Goal: Task Accomplishment & Management: Use online tool/utility

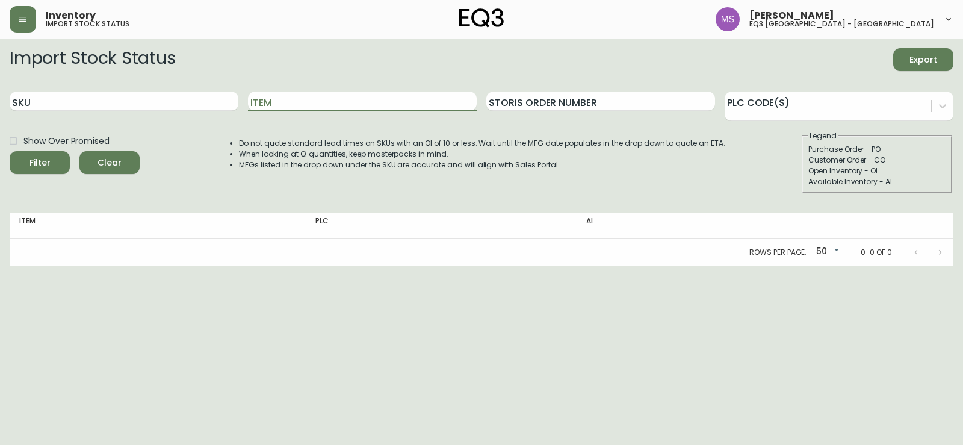
click at [25, 33] on div "Inventory import stock status [PERSON_NAME] eq3 [GEOGRAPHIC_DATA] - [GEOGRAPHIC…" at bounding box center [481, 19] width 943 height 39
click at [23, 20] on icon "button" at bounding box center [23, 19] width 10 height 10
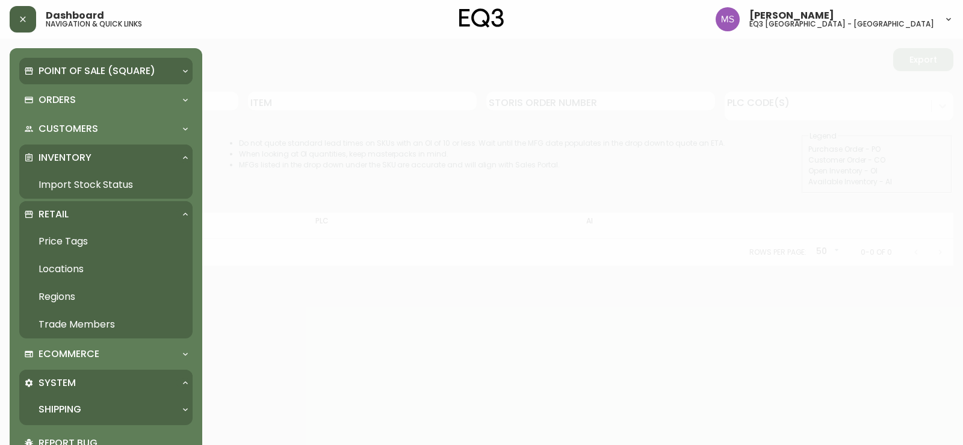
click at [115, 78] on p "Point of Sale (Square)" at bounding box center [97, 70] width 117 height 13
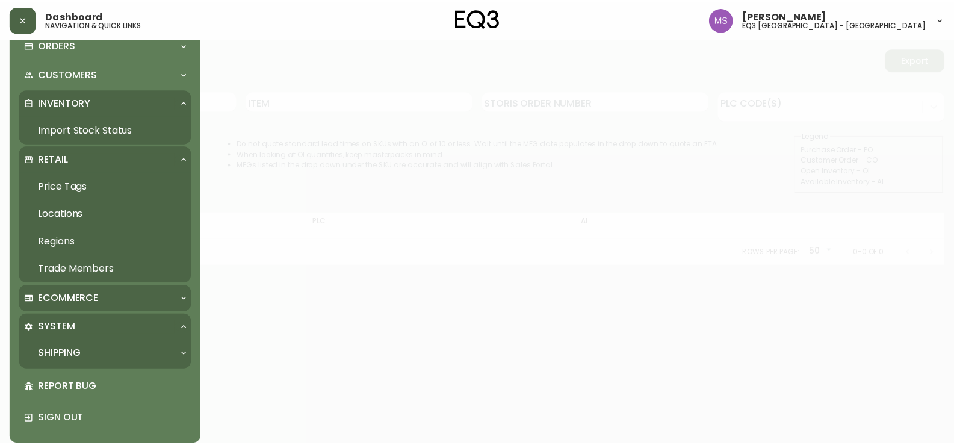
scroll to position [203, 0]
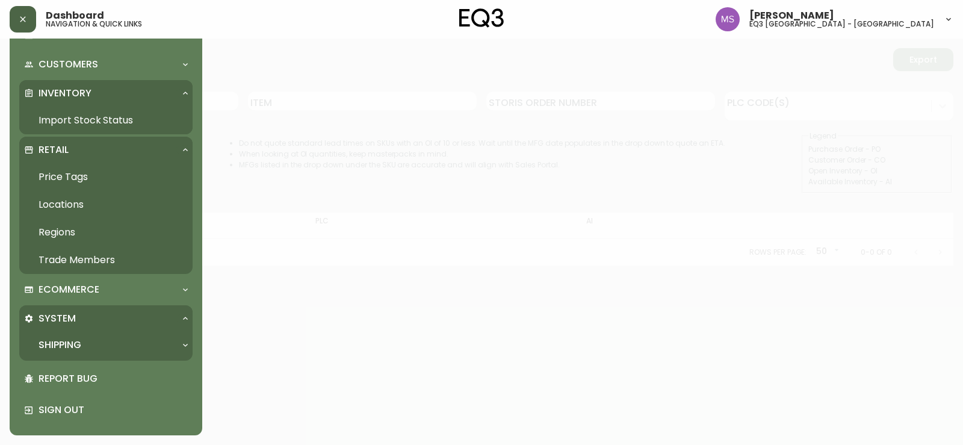
click at [53, 178] on link "Price Tags" at bounding box center [105, 177] width 173 height 28
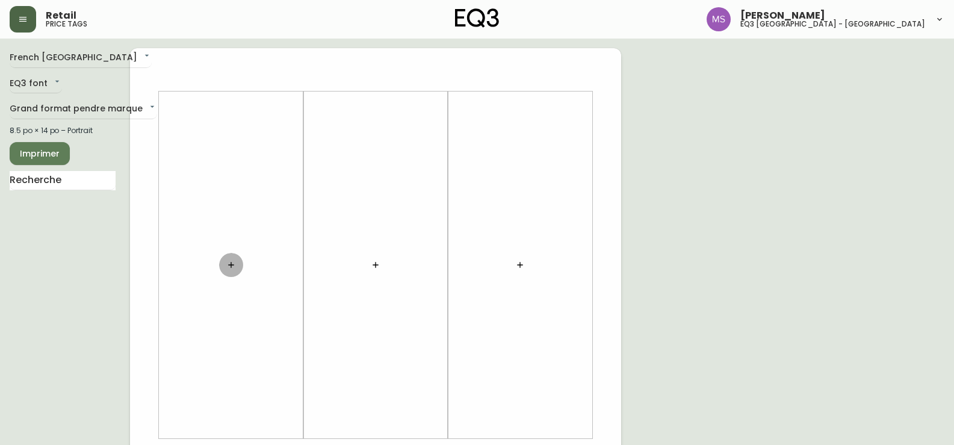
click at [231, 266] on icon "button" at bounding box center [230, 264] width 5 height 5
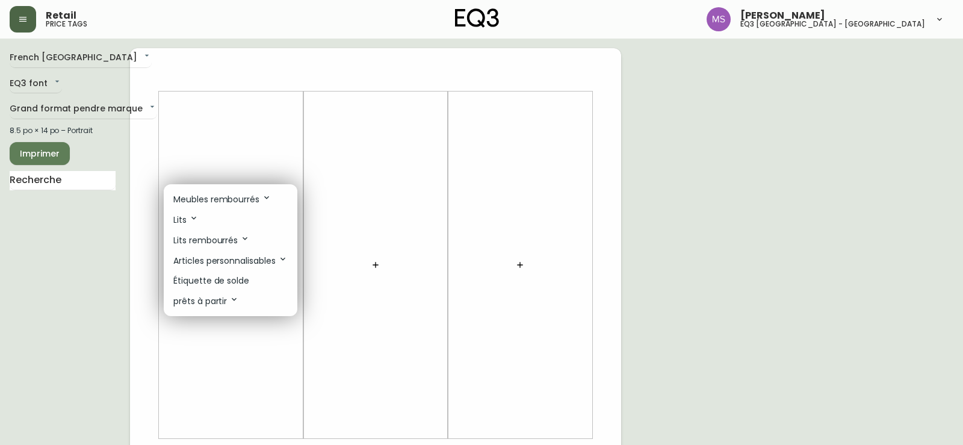
click at [224, 274] on p "Étiquette de solde" at bounding box center [211, 280] width 76 height 13
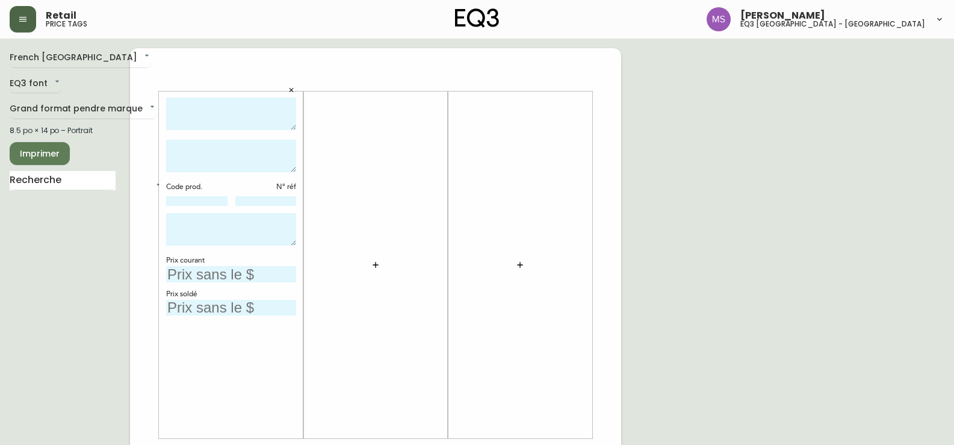
click at [218, 153] on textarea at bounding box center [231, 156] width 130 height 32
type textarea "[PHONE_NUMBER]"
click at [194, 103] on textarea at bounding box center [231, 113] width 130 height 33
click at [171, 103] on textarea "footrest Branch" at bounding box center [231, 113] width 130 height 33
type textarea "Footrest Branch"
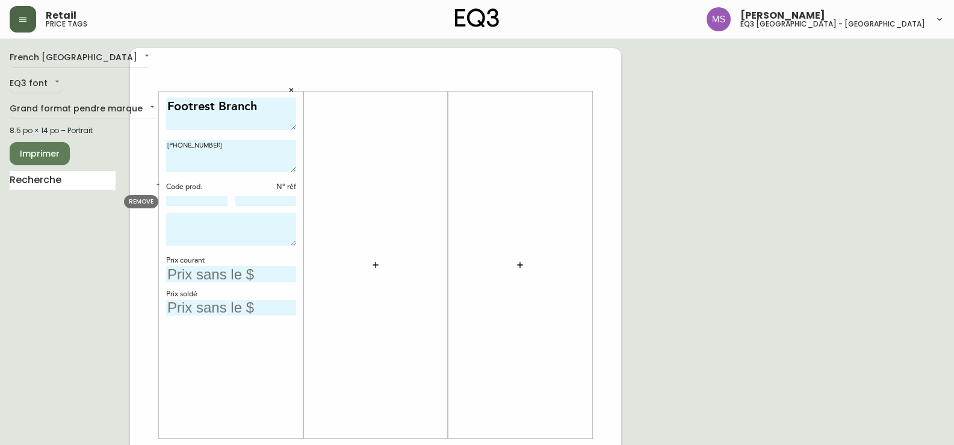
click at [196, 200] on input at bounding box center [196, 201] width 61 height 10
type input "[PHONE_NUMBER]"
click at [218, 141] on textarea "[PHONE_NUMBER]" at bounding box center [231, 156] width 130 height 32
type textarea "3"
type textarea "5"
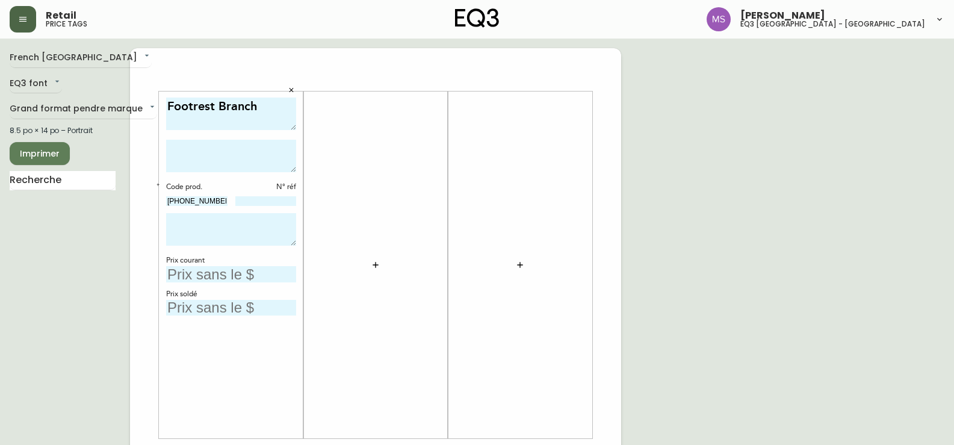
click at [182, 279] on input "text" at bounding box center [231, 274] width 130 height 16
type input "5$"
type input "119$"
click at [203, 304] on input "text" at bounding box center [231, 308] width 130 height 16
type input "59$"
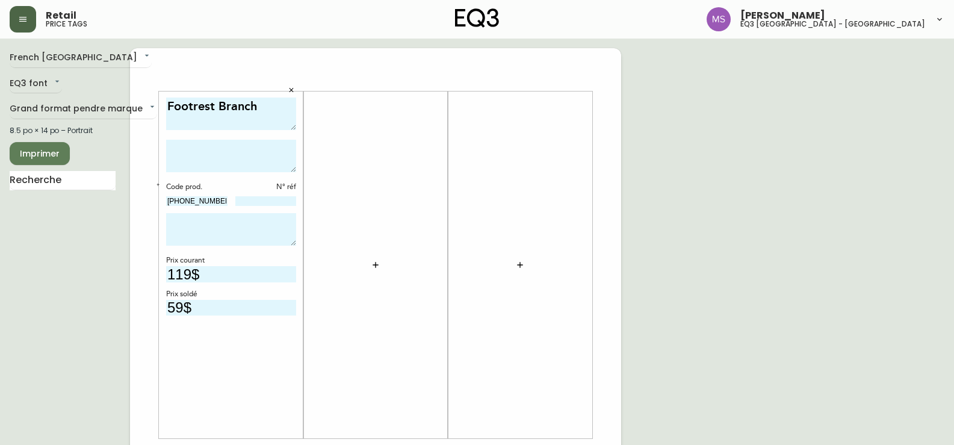
click at [223, 153] on textarea at bounding box center [231, 156] width 130 height 32
click at [279, 202] on input at bounding box center [265, 201] width 61 height 10
click at [188, 226] on textarea at bounding box center [231, 229] width 130 height 32
click at [196, 146] on textarea at bounding box center [231, 156] width 130 height 32
click at [211, 117] on textarea "Footrest Branch" at bounding box center [231, 113] width 130 height 33
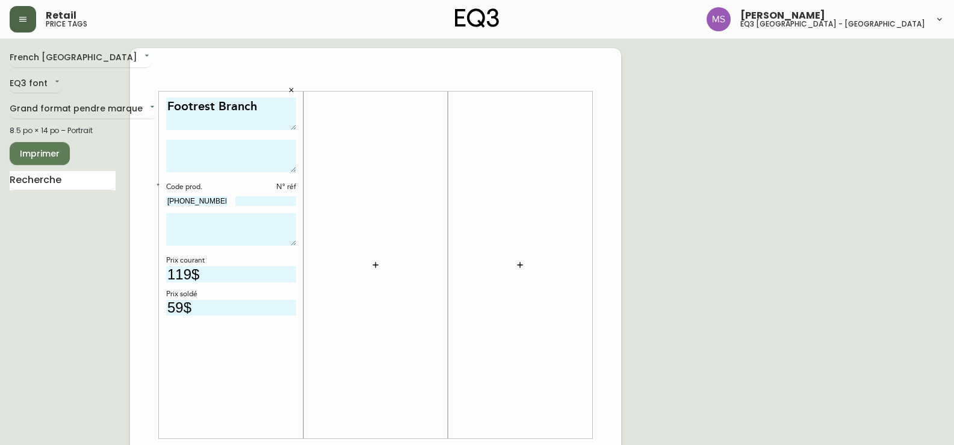
click at [262, 108] on textarea "Footrest Branch" at bounding box center [231, 113] width 130 height 33
type textarea "Footrest Branch Woodgrain"
click at [31, 150] on span "Imprimer" at bounding box center [39, 153] width 41 height 15
click at [37, 154] on span "Imprimer" at bounding box center [39, 153] width 41 height 15
click at [375, 267] on icon "button" at bounding box center [376, 265] width 10 height 10
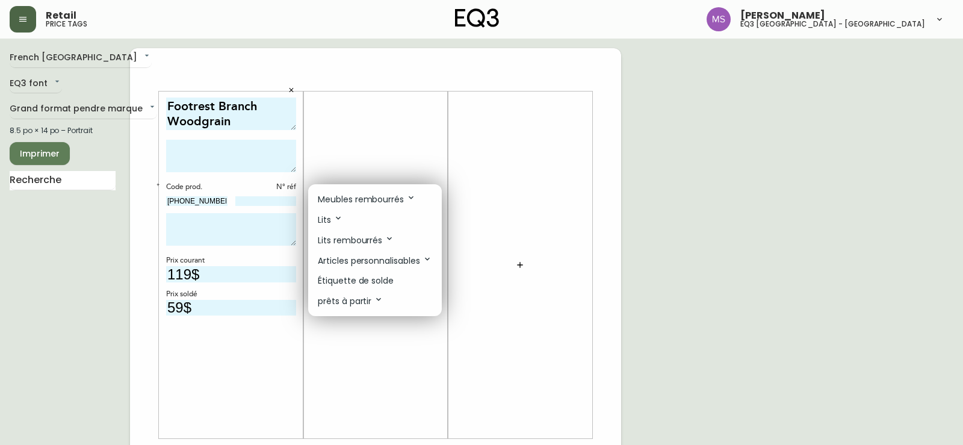
click at [341, 273] on li "Étiquette de solde" at bounding box center [375, 281] width 134 height 20
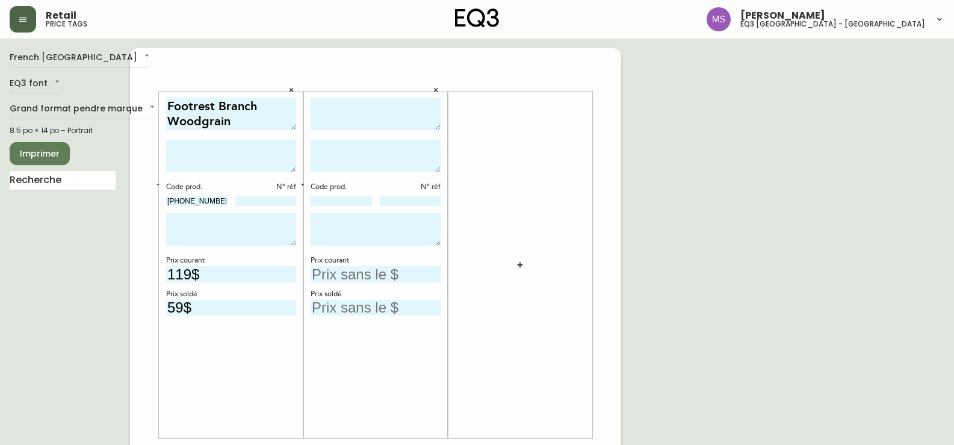
click at [359, 113] on textarea at bounding box center [375, 113] width 130 height 33
type textarea "t"
type textarea "Tapis [PERSON_NAME] foncé"
click at [337, 200] on input at bounding box center [340, 201] width 61 height 10
type input "[PHONE_NUMBER]"
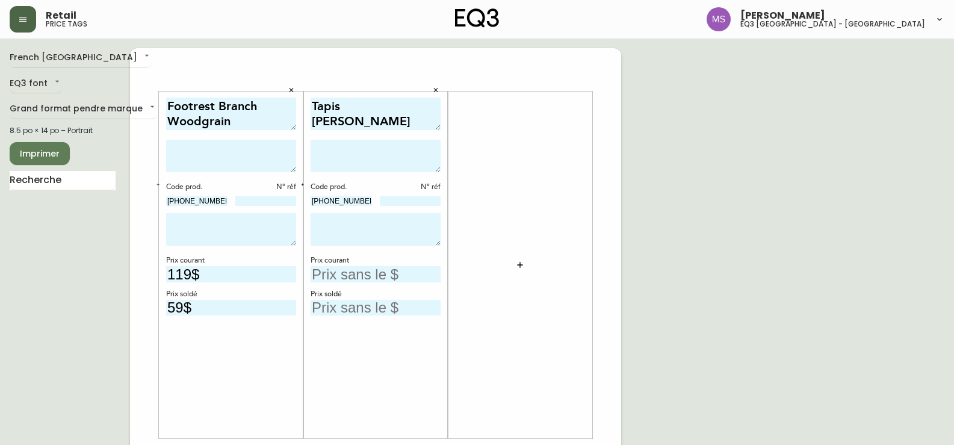
click at [419, 197] on input at bounding box center [410, 201] width 61 height 10
type input "91"
click at [400, 276] on input "text" at bounding box center [375, 274] width 130 height 16
type input "149$"
click at [357, 304] on input "text" at bounding box center [375, 308] width 130 height 16
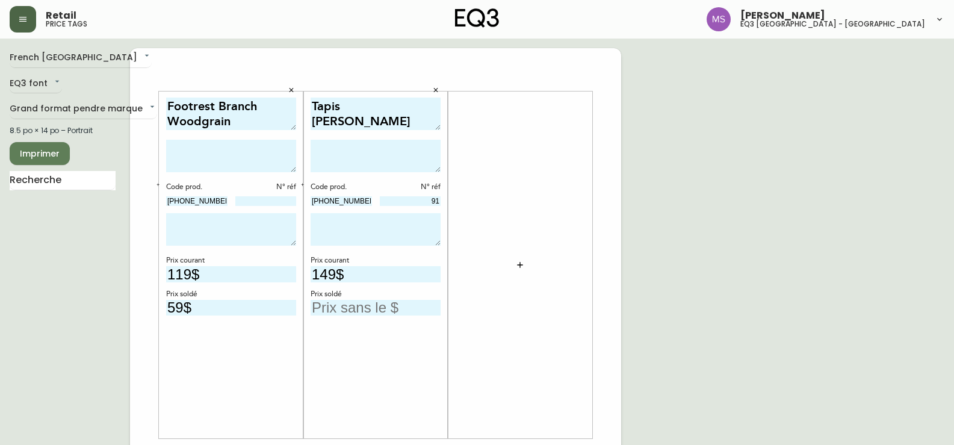
type input "2$"
type input "399$"
click at [366, 276] on input "149$" at bounding box center [375, 274] width 130 height 16
click at [327, 152] on textarea at bounding box center [375, 156] width 130 height 32
type textarea "ARTICLE TEL QUEL VENTE FINALE"
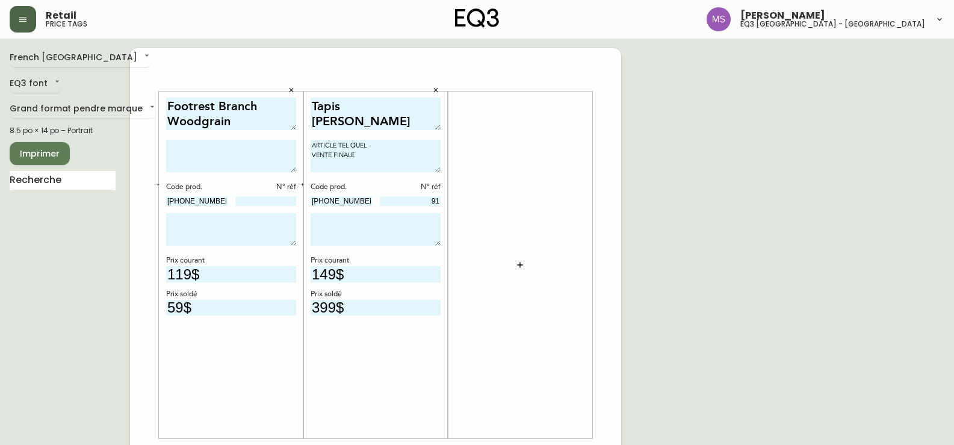
click at [187, 144] on textarea at bounding box center [231, 156] width 130 height 32
type textarea "ARTICLE TEL QUEL VENTE FINALE"
click at [344, 229] on textarea at bounding box center [375, 229] width 130 height 32
click at [28, 154] on span "Imprimer" at bounding box center [39, 153] width 41 height 15
click at [433, 91] on icon "button" at bounding box center [435, 90] width 7 height 7
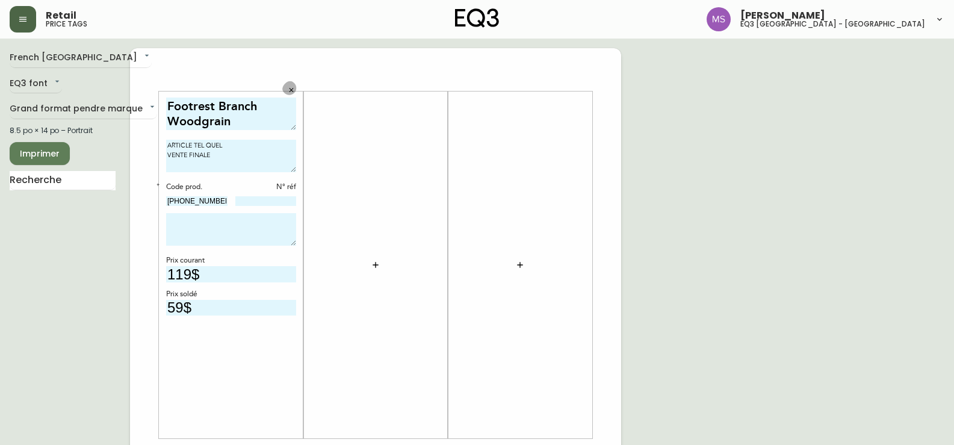
click at [289, 89] on icon "button" at bounding box center [291, 90] width 7 height 7
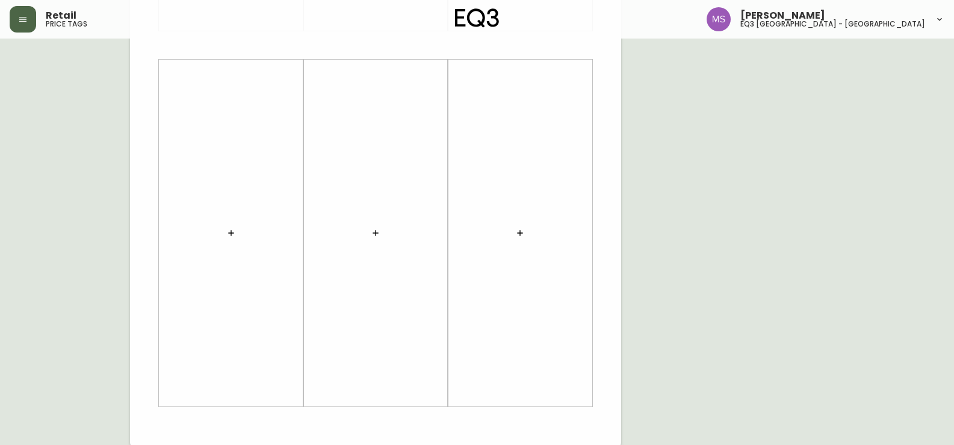
scroll to position [412, 0]
click at [230, 225] on icon "button" at bounding box center [231, 228] width 10 height 10
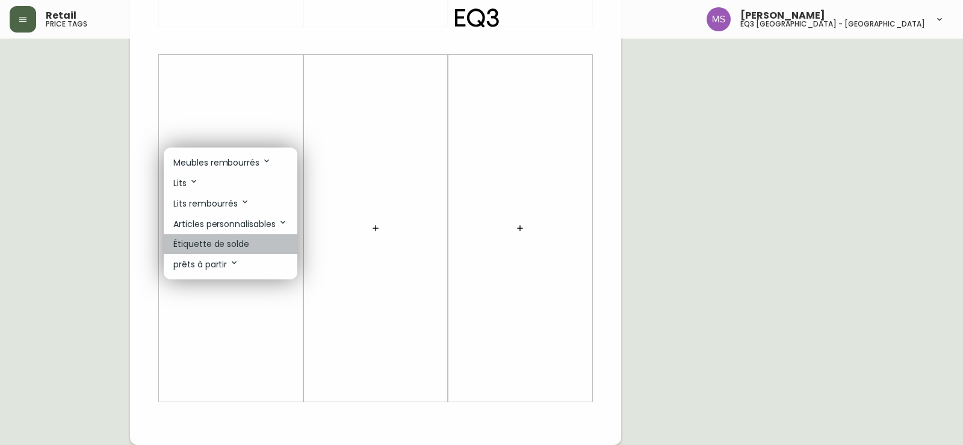
click at [206, 239] on p "Étiquette de solde" at bounding box center [211, 244] width 76 height 13
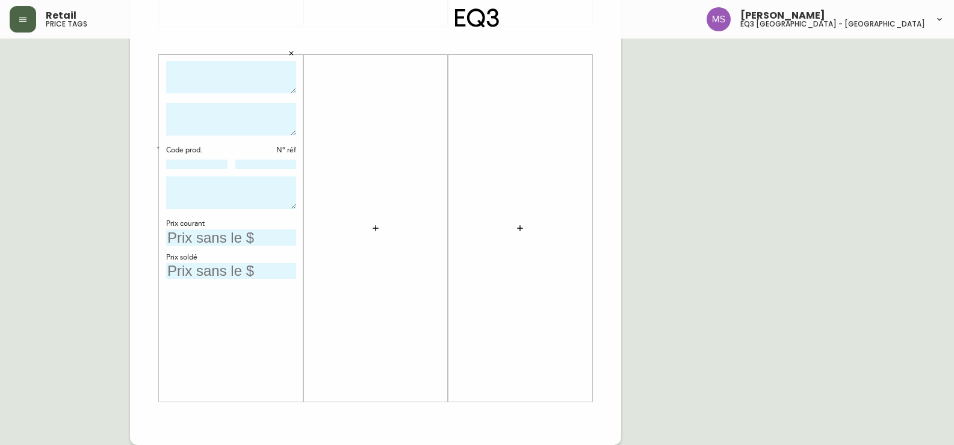
click at [193, 76] on textarea at bounding box center [231, 77] width 130 height 33
type textarea "n"
type textarea "N"
click at [267, 73] on textarea "Tapis Nomad 8 x 10" at bounding box center [231, 77] width 130 height 33
type textarea "Tapis Nomad noir 8 x 10"
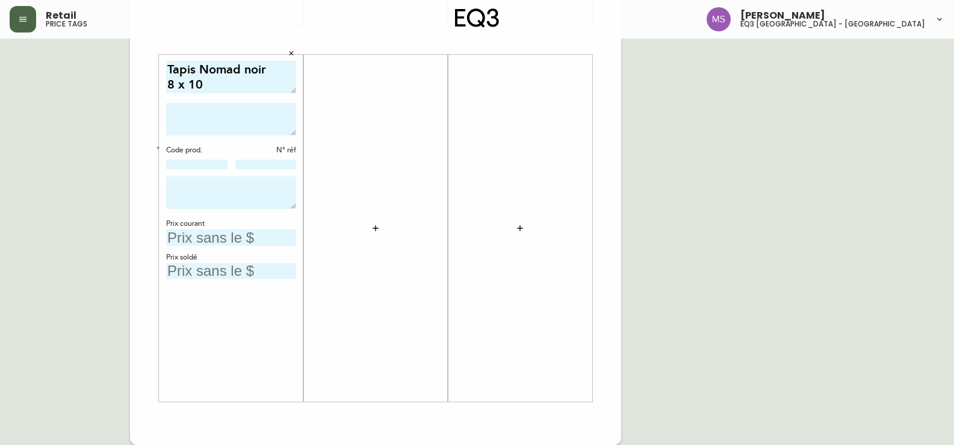
click at [215, 124] on textarea at bounding box center [231, 119] width 130 height 32
drag, startPoint x: 933, startPoint y: 179, endPoint x: 920, endPoint y: 178, distance: 13.3
click at [931, 179] on div "French Canada fr_CA EQ3 font EQ3 Grand format pendre marque large 8.5 po × 14 p…" at bounding box center [477, 40] width 934 height 809
click at [179, 164] on input at bounding box center [196, 164] width 61 height 10
type input "[PHONE_NUMBER]"
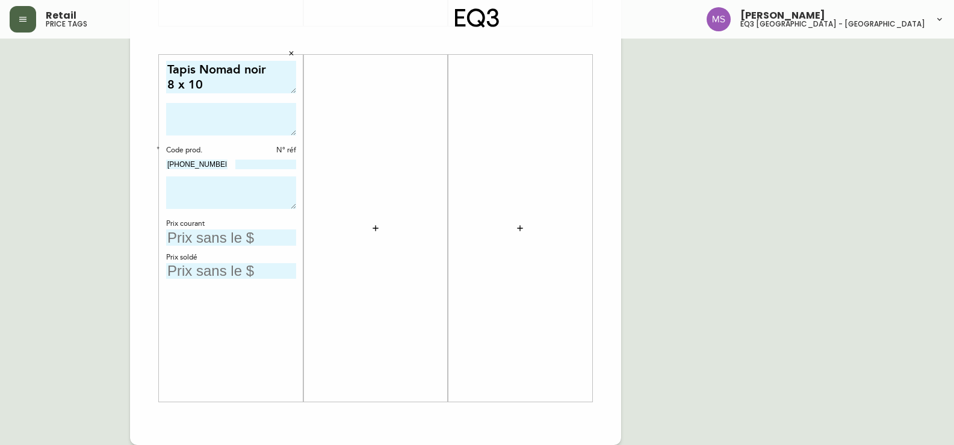
click at [253, 235] on input "text" at bounding box center [231, 237] width 130 height 16
type input "1199$"
click at [250, 268] on input "text" at bounding box center [231, 271] width 130 height 16
type input "399$"
click at [255, 162] on input at bounding box center [265, 164] width 61 height 10
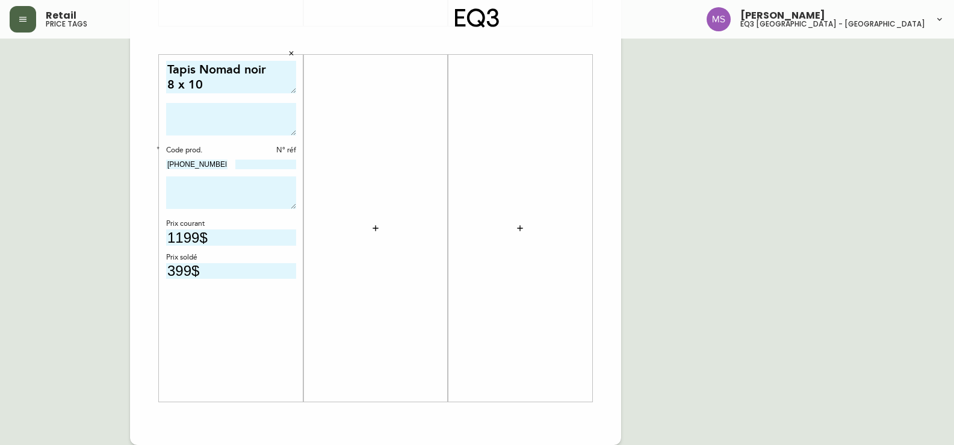
click at [190, 188] on textarea at bounding box center [231, 192] width 130 height 32
type textarea "VENTE FINALE ARTICLE TEL QUEL"
click at [171, 267] on input "399$" at bounding box center [231, 271] width 130 height 16
type input "299$"
click at [247, 233] on input "1199$" at bounding box center [231, 237] width 130 height 16
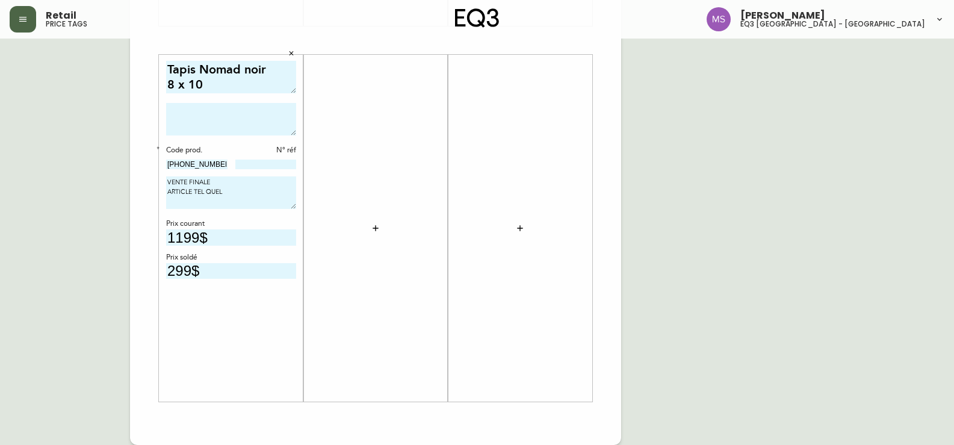
scroll to position [23, 0]
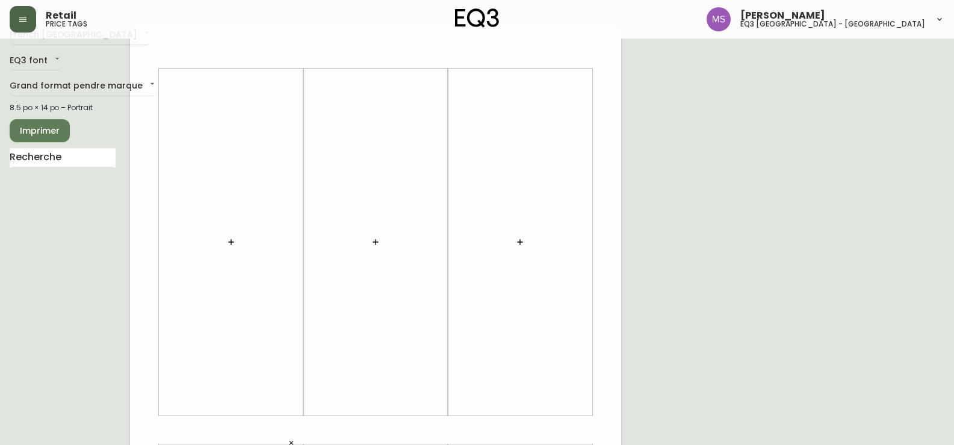
click at [11, 255] on div "French Canada fr_CA EQ3 font EQ3 Grand format pendre marque large 8.5 po × 14 p…" at bounding box center [70, 429] width 120 height 809
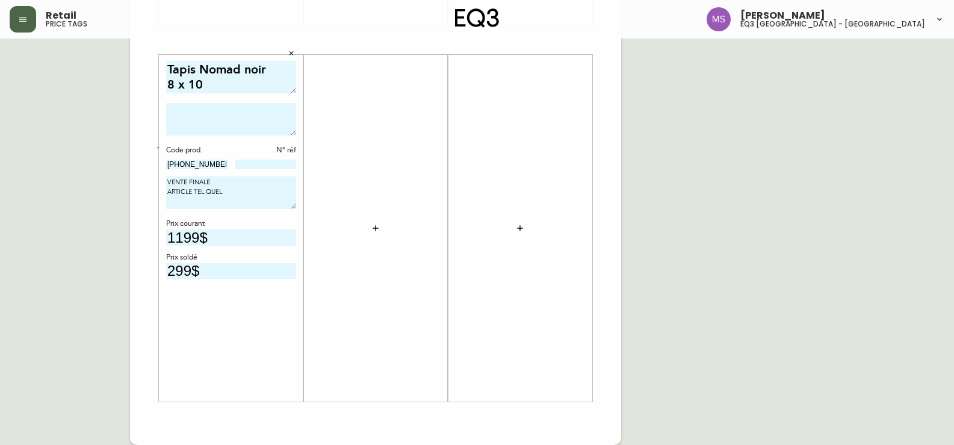
click at [278, 162] on input at bounding box center [265, 164] width 61 height 10
type input "137"
click at [277, 191] on textarea "VENTE FINALE ARTICLE TEL QUEL" at bounding box center [231, 192] width 130 height 32
click at [19, 385] on div "French Canada fr_CA EQ3 font EQ3 Grand format pendre marque large 8.5 po × 14 p…" at bounding box center [70, 40] width 120 height 809
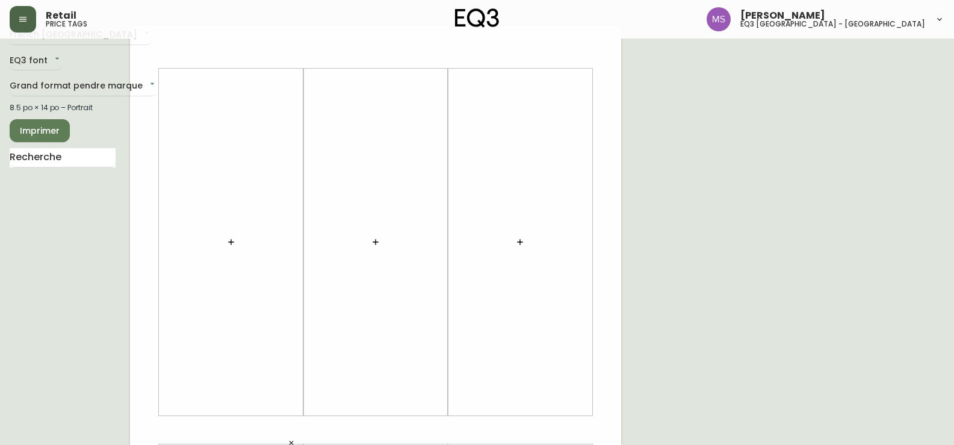
click at [1, 232] on main "French Canada fr_CA EQ3 font EQ3 Grand format pendre marque large 8.5 po × 14 p…" at bounding box center [477, 425] width 954 height 818
click at [35, 126] on span "Imprimer" at bounding box center [39, 130] width 41 height 15
